Goal: Go to known website: Access a specific website the user already knows

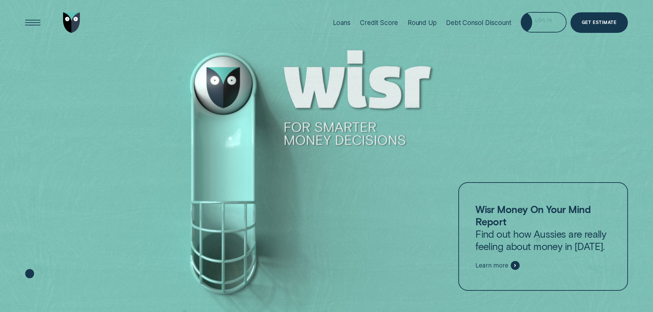
click at [548, 31] on div "Log in" at bounding box center [544, 22] width 46 height 21
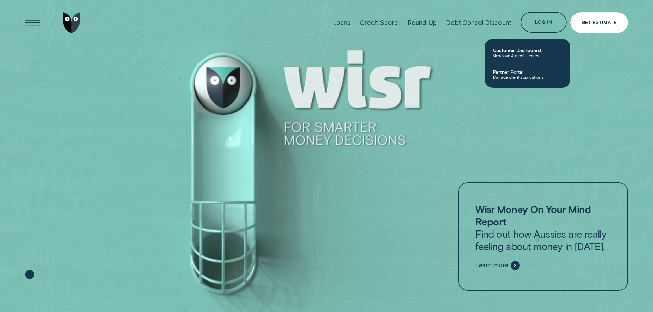
click at [603, 24] on div "Get Estimate" at bounding box center [599, 23] width 35 height 4
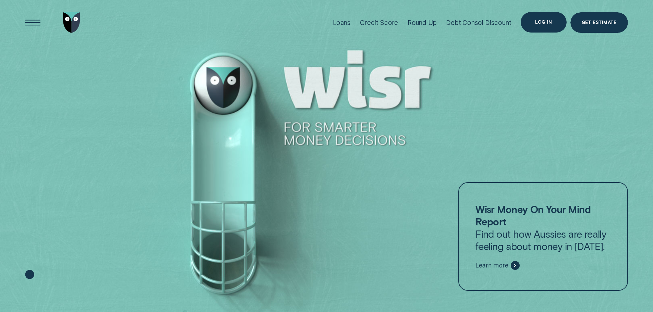
click at [546, 23] on div "Log in" at bounding box center [543, 22] width 17 height 4
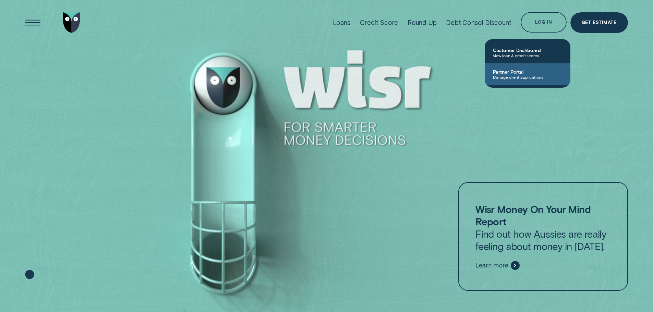
click at [527, 75] on span "Manage client applications" at bounding box center [527, 77] width 69 height 5
